Goal: Task Accomplishment & Management: Use online tool/utility

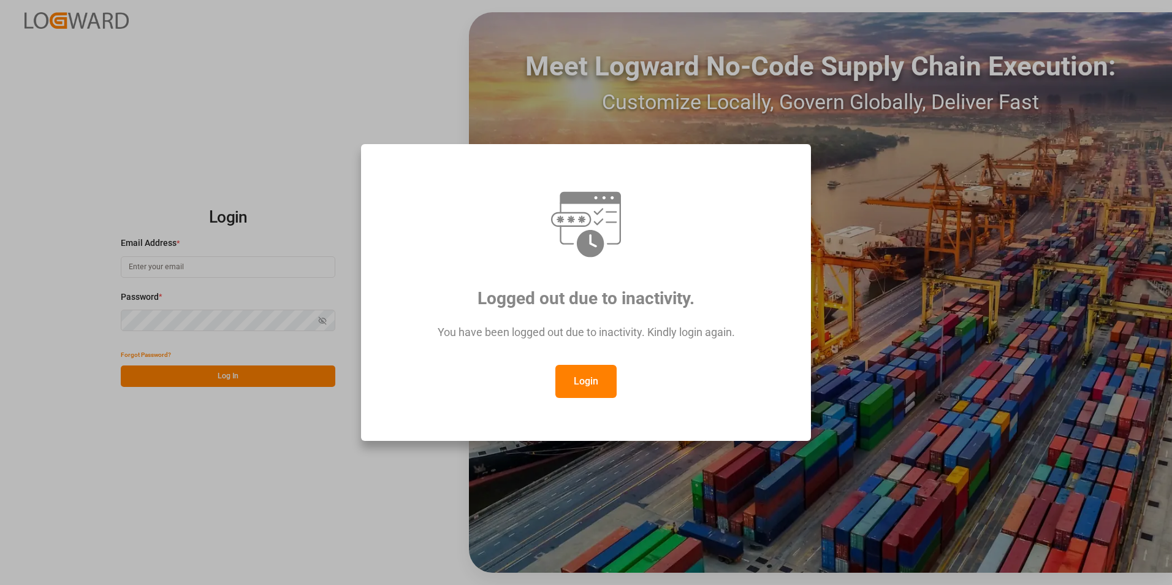
click at [586, 388] on button "Login" at bounding box center [586, 381] width 61 height 33
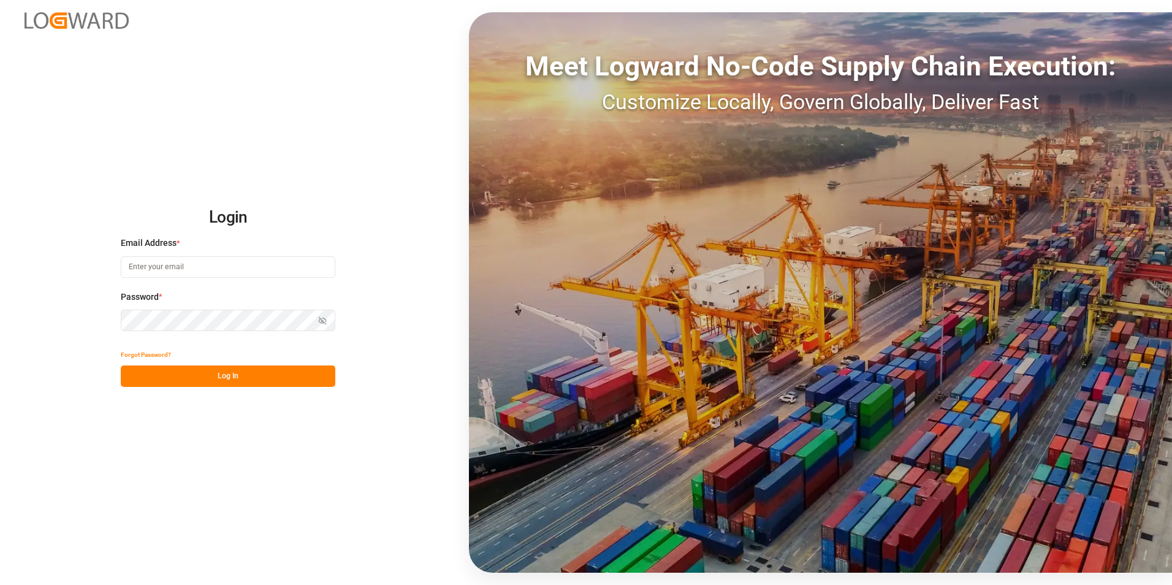
click at [168, 273] on input at bounding box center [228, 266] width 215 height 21
paste input "[EMAIL_ADDRESS][PERSON_NAME][DOMAIN_NAME]"
type input "[EMAIL_ADDRESS][PERSON_NAME][DOMAIN_NAME]"
click at [234, 374] on button "Log In" at bounding box center [228, 375] width 215 height 21
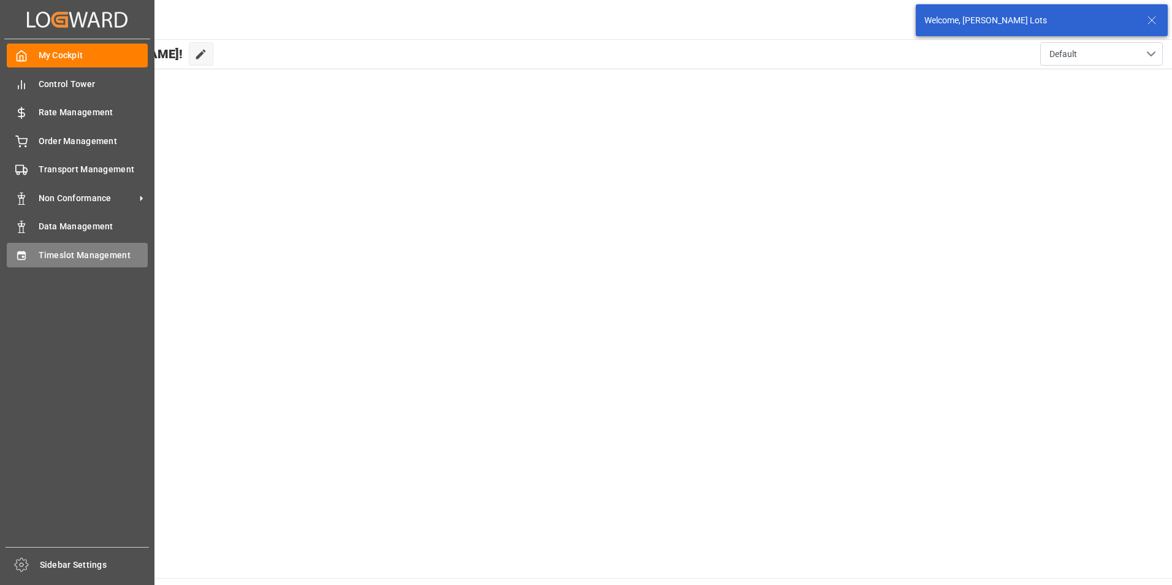
click at [71, 254] on span "Timeslot Management" at bounding box center [94, 255] width 110 height 13
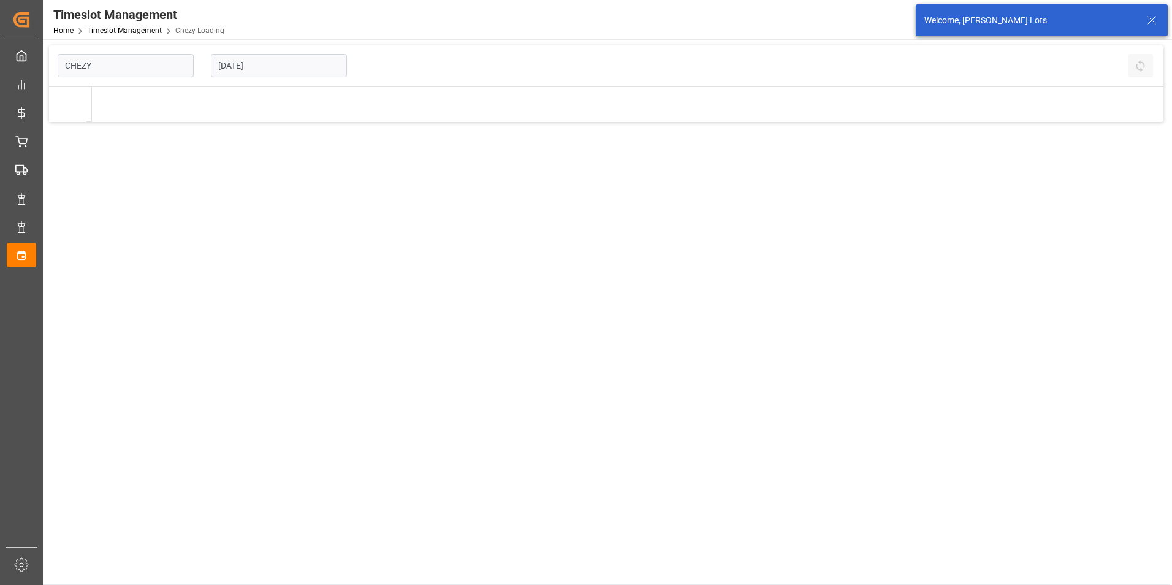
type input "Chezy Loading"
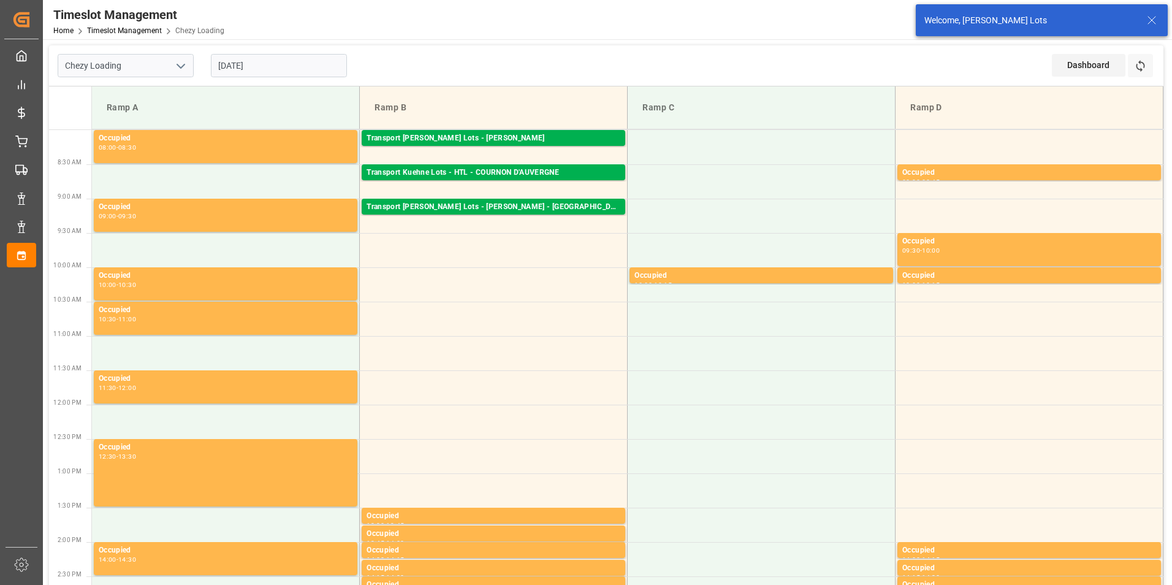
click at [237, 66] on input "[DATE]" at bounding box center [279, 65] width 136 height 23
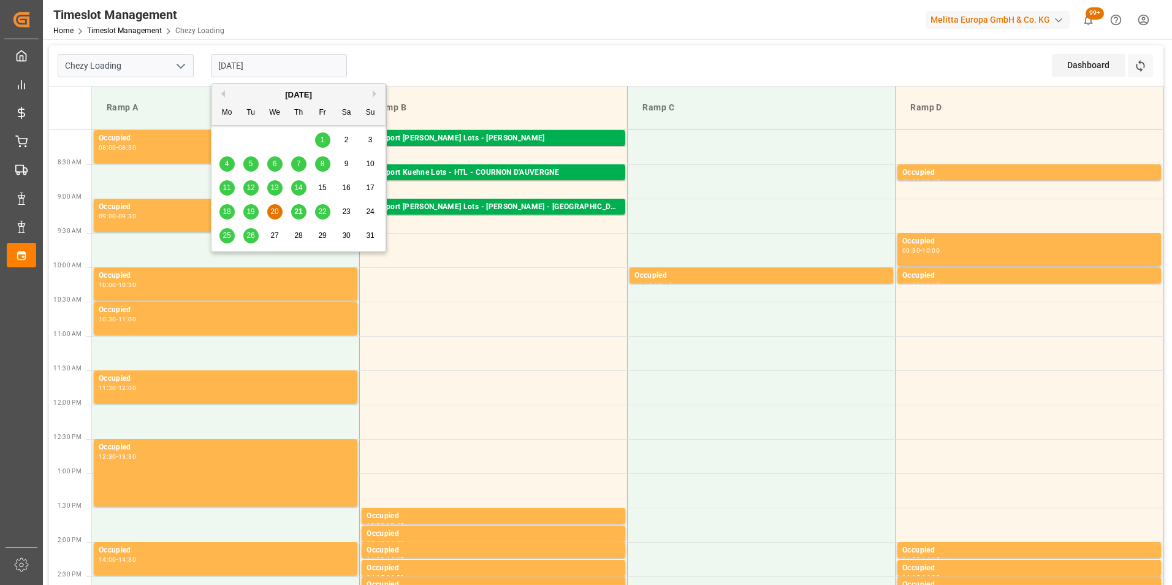
click at [299, 214] on span "21" at bounding box center [298, 211] width 8 height 9
type input "[DATE]"
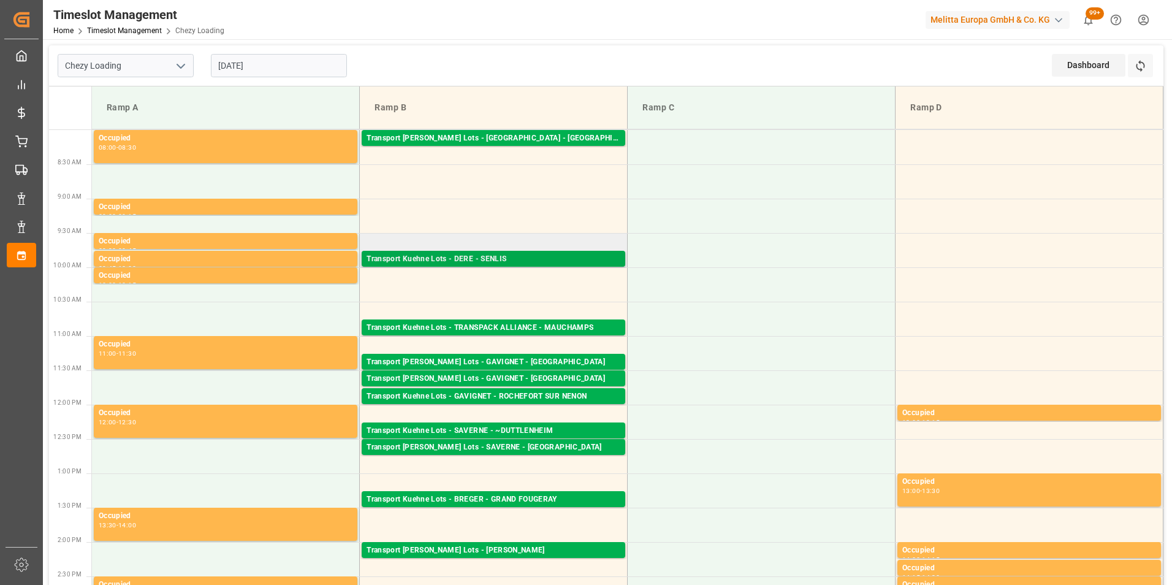
click at [563, 260] on div "Transport Kuehne Lots - DERE - SENLIS" at bounding box center [494, 259] width 254 height 12
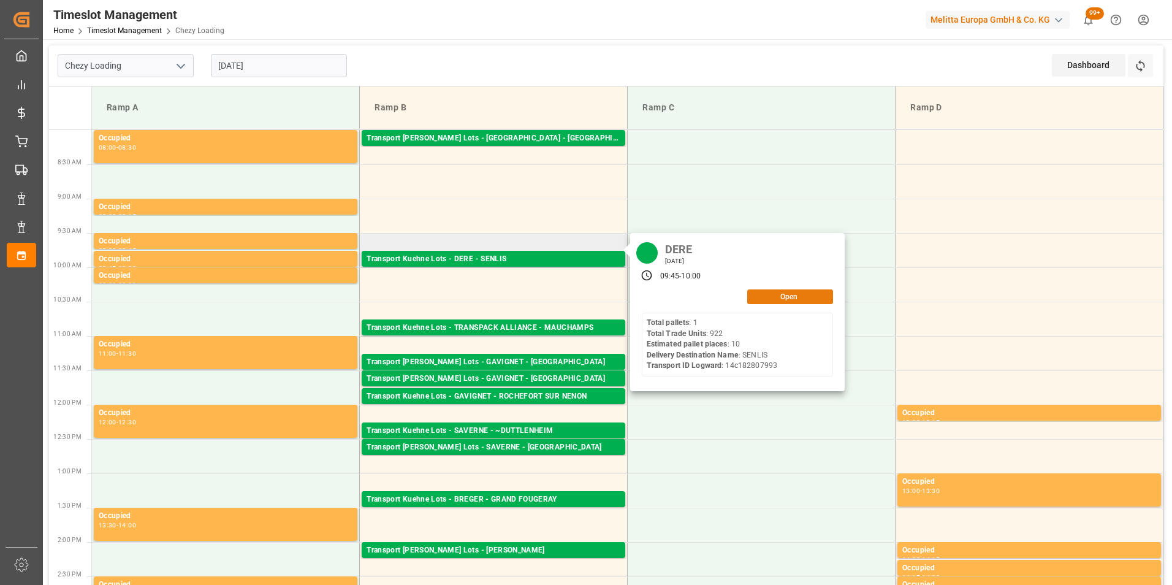
click at [771, 294] on button "Open" at bounding box center [791, 296] width 86 height 15
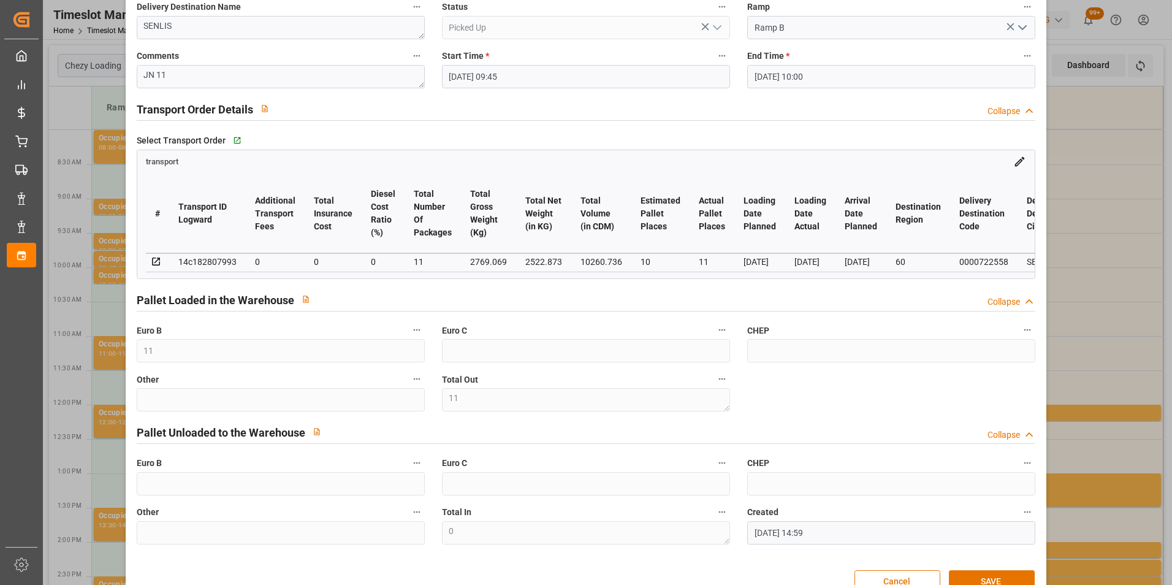
scroll to position [98, 0]
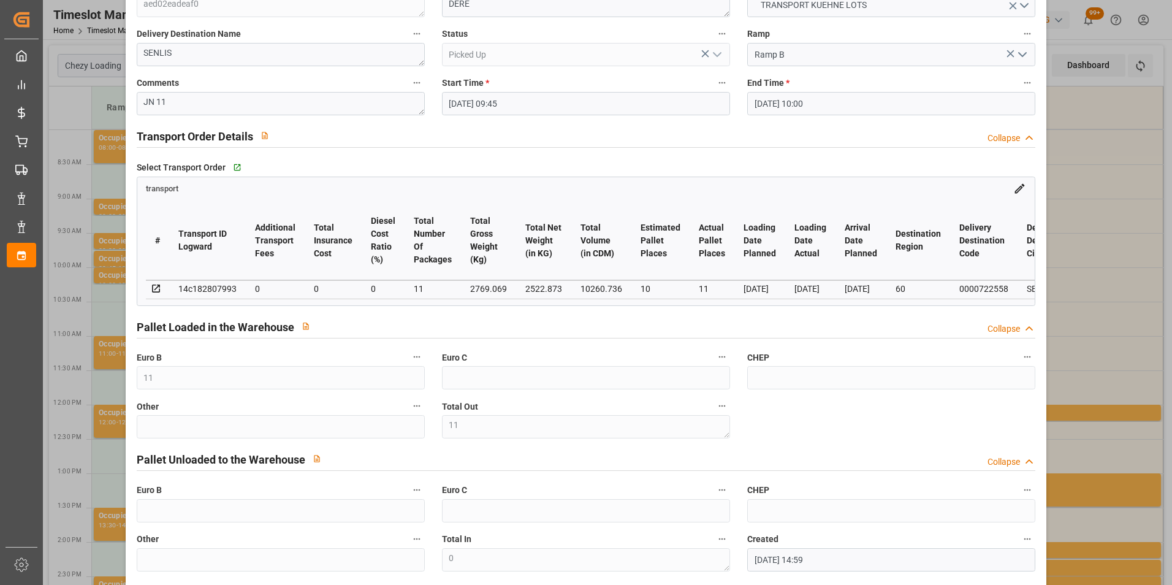
click at [1074, 174] on div "Update Appointment code aed02eadeaf0 Trucking company * DERE Business Partner (…" at bounding box center [586, 292] width 1172 height 585
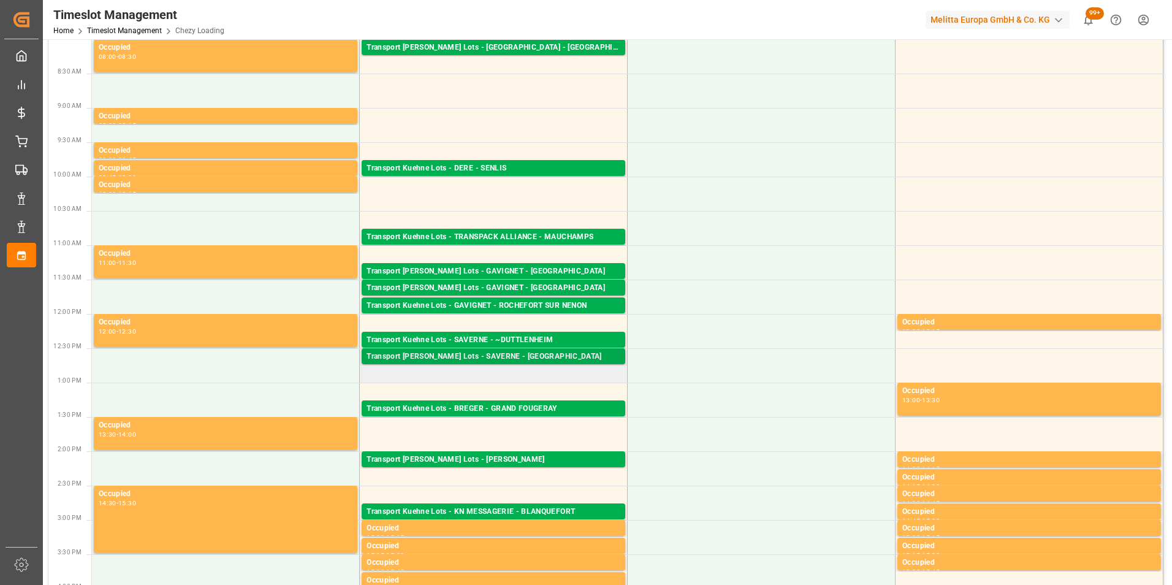
scroll to position [0, 0]
